Goal: Find specific page/section: Find specific page/section

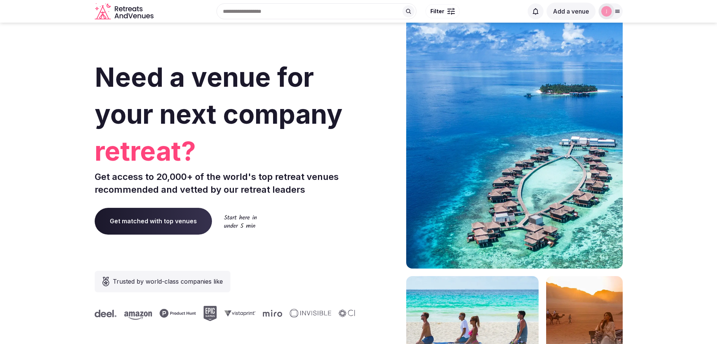
click at [451, 13] on div at bounding box center [451, 13] width 1 height 2
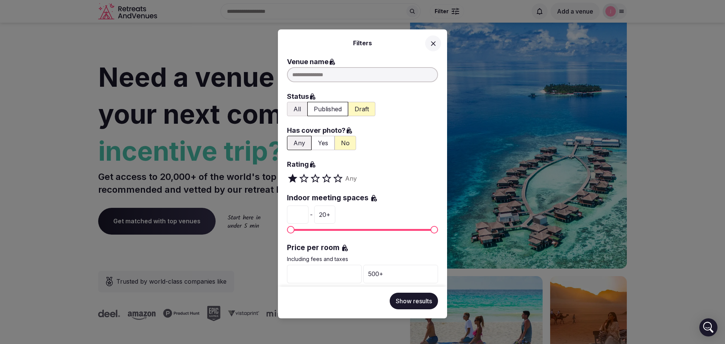
click at [319, 74] on div at bounding box center [362, 74] width 151 height 15
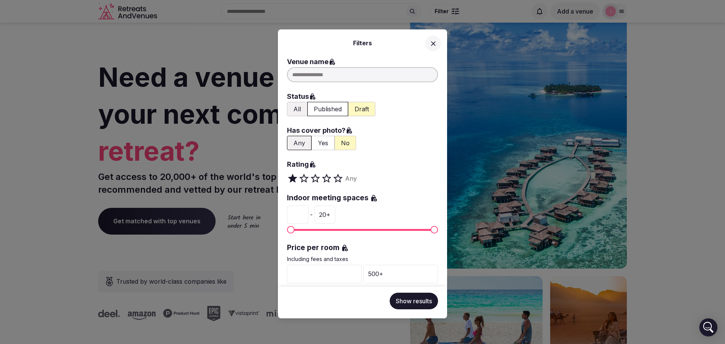
click at [434, 42] on icon at bounding box center [433, 44] width 8 height 8
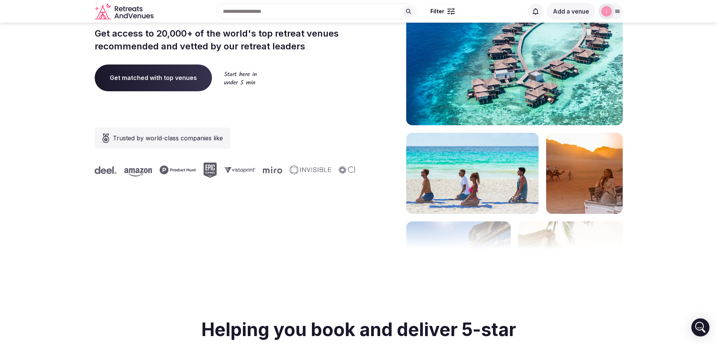
scroll to position [142, 0]
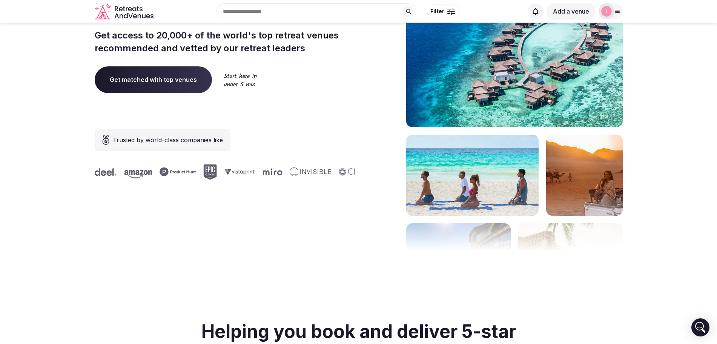
click at [264, 13] on div "Recent searches 74500 [GEOGRAPHIC_DATA], [GEOGRAPHIC_DATA] [GEOGRAPHIC_DATA] Se…" at bounding box center [340, 11] width 367 height 32
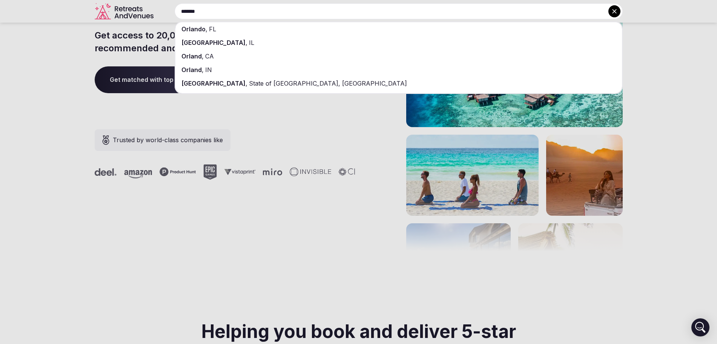
type input "*******"
click at [232, 30] on div "[GEOGRAPHIC_DATA] , [GEOGRAPHIC_DATA]" at bounding box center [398, 29] width 447 height 14
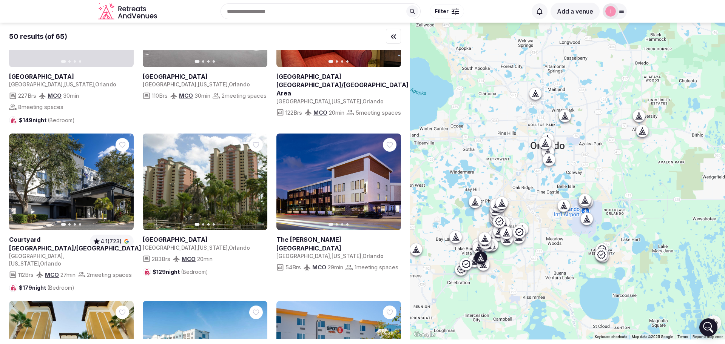
scroll to position [2264, 0]
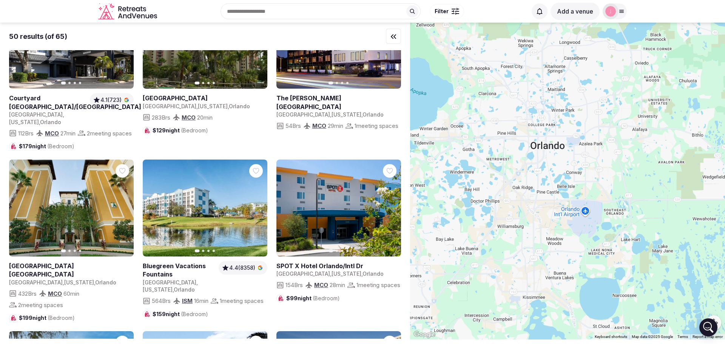
click at [129, 12] on icon "Retreats and Venues company logo" at bounding box center [128, 11] width 60 height 17
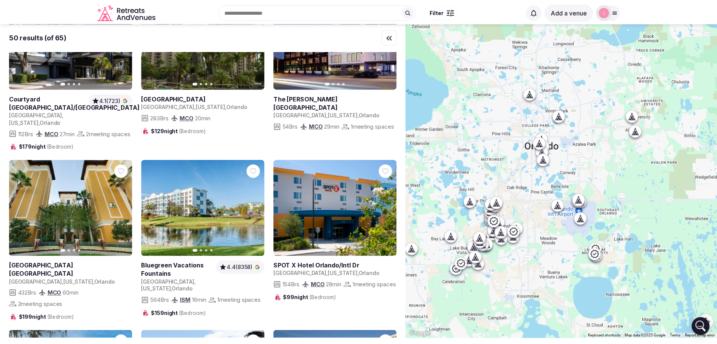
scroll to position [1840, 0]
